Goal: Task Accomplishment & Management: Use online tool/utility

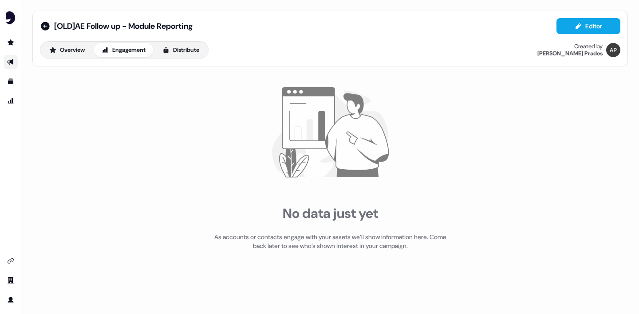
click at [8, 59] on link "Go to outbound experience" at bounding box center [11, 62] width 14 height 14
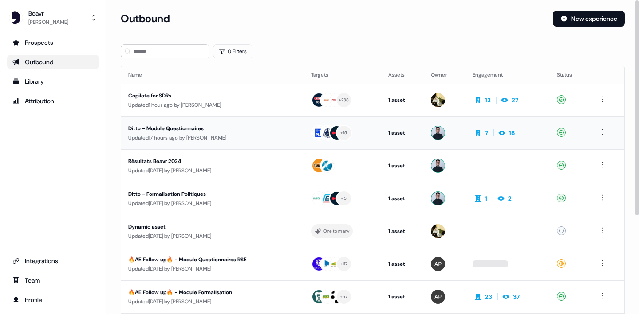
scroll to position [18, 0]
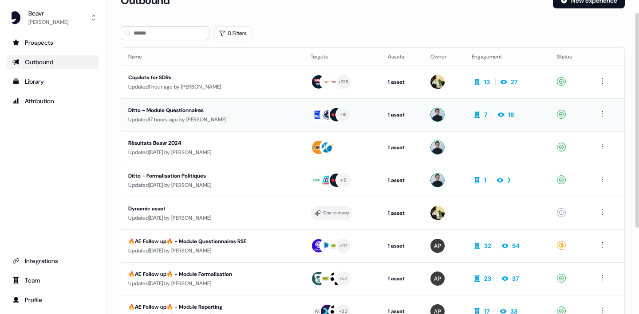
click at [186, 111] on div "Ditto - Module Questionnaires" at bounding box center [208, 110] width 160 height 9
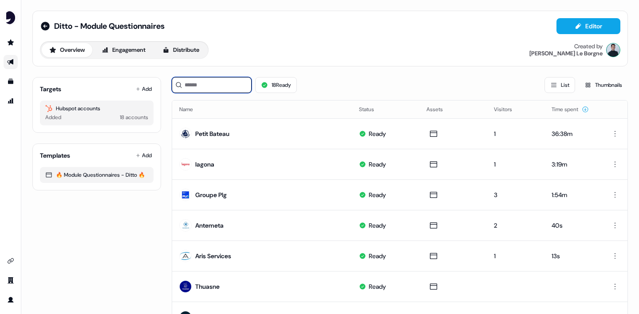
click at [187, 86] on input at bounding box center [212, 85] width 80 height 16
click at [147, 88] on button "Add" at bounding box center [144, 89] width 20 height 12
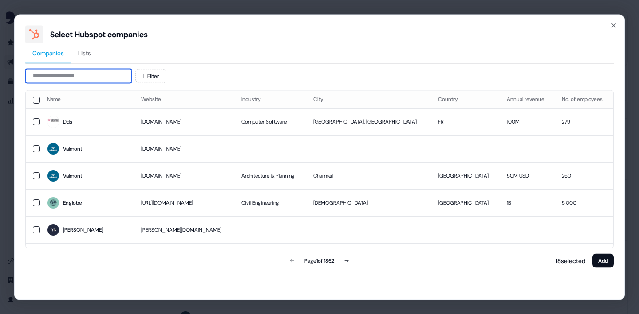
click at [89, 79] on input at bounding box center [78, 76] width 106 height 14
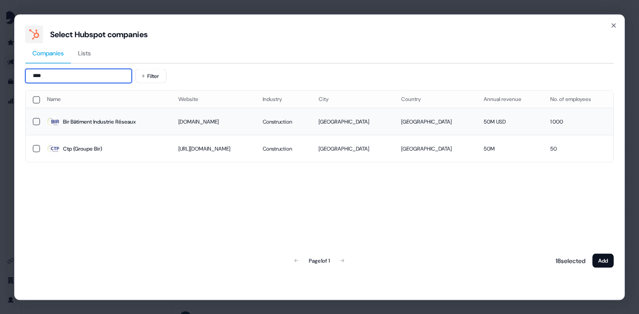
type input "***"
click at [36, 122] on button "button" at bounding box center [36, 121] width 7 height 7
click at [601, 259] on button "Add" at bounding box center [602, 261] width 21 height 14
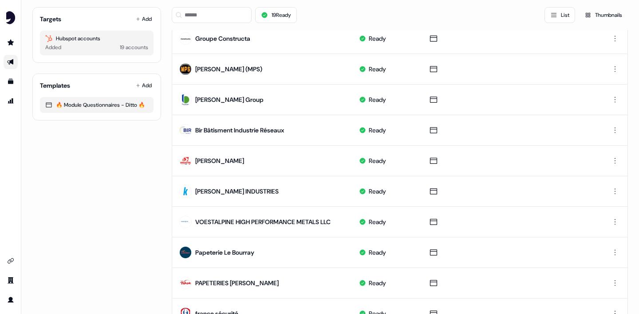
scroll to position [341, 0]
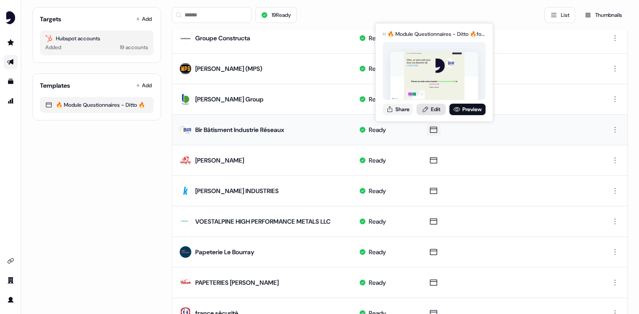
click at [433, 110] on link "Edit" at bounding box center [430, 110] width 29 height 12
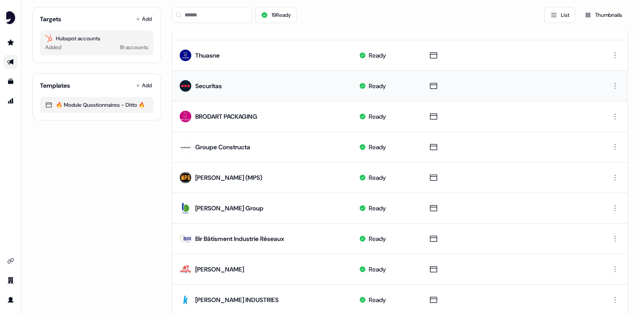
scroll to position [251, 0]
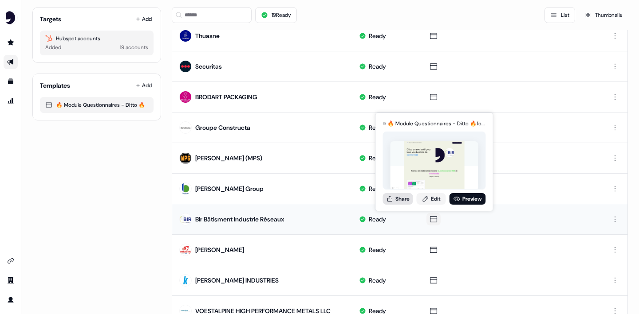
click at [396, 204] on button "Share" at bounding box center [398, 199] width 30 height 12
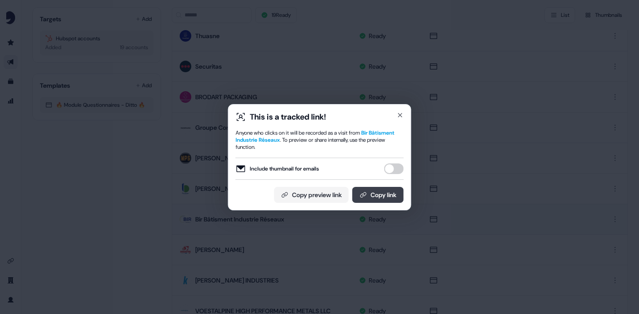
click at [378, 197] on button "Copy link" at bounding box center [377, 195] width 51 height 16
